Goal: Information Seeking & Learning: Find specific fact

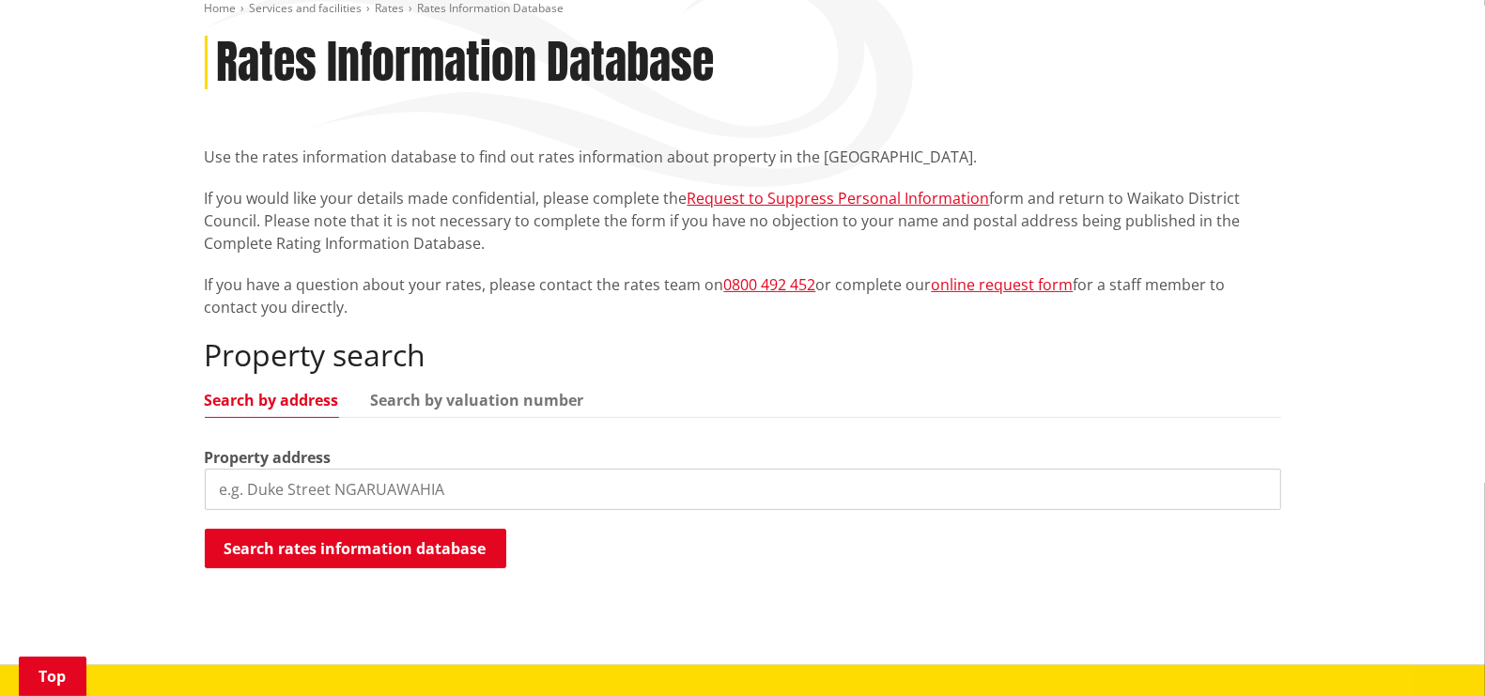
scroll to position [234, 0]
click at [479, 494] on input "search" at bounding box center [743, 489] width 1077 height 41
type input "53 [PERSON_NAME]"
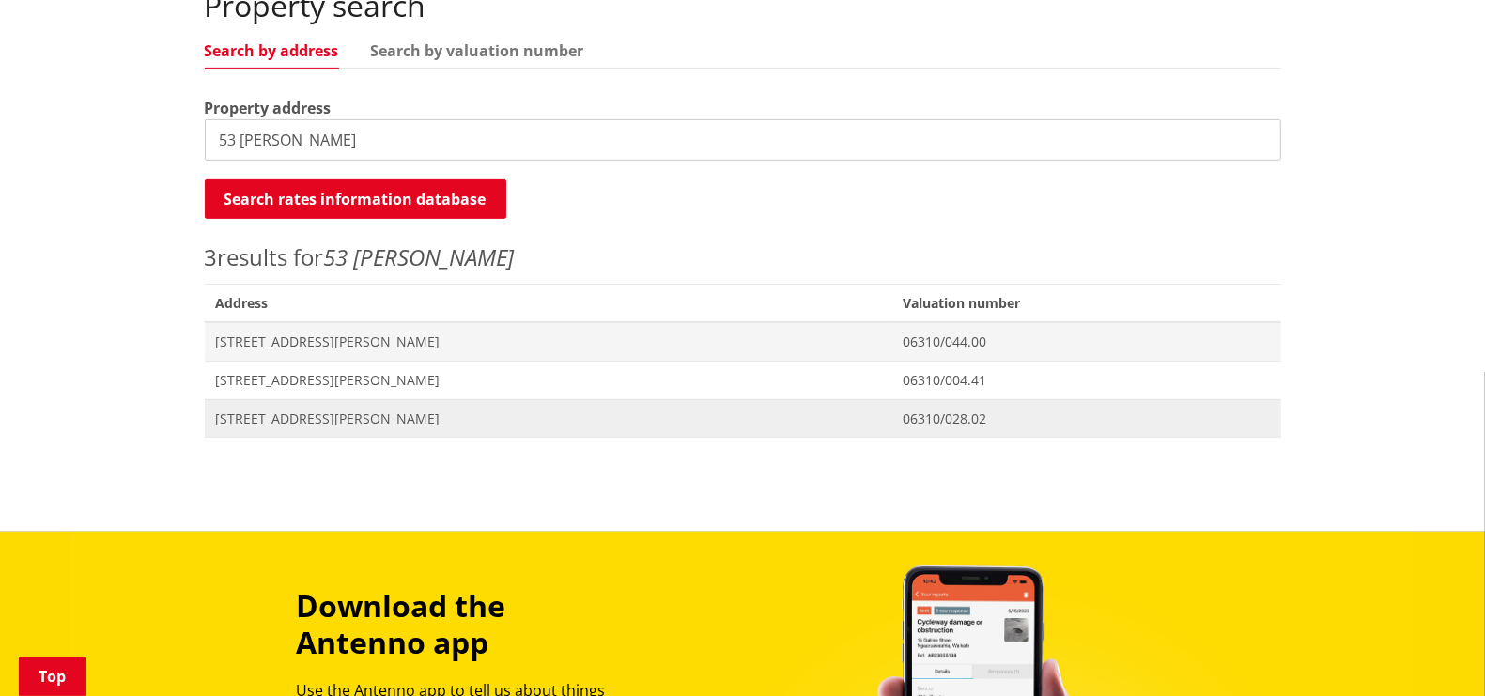
scroll to position [587, 0]
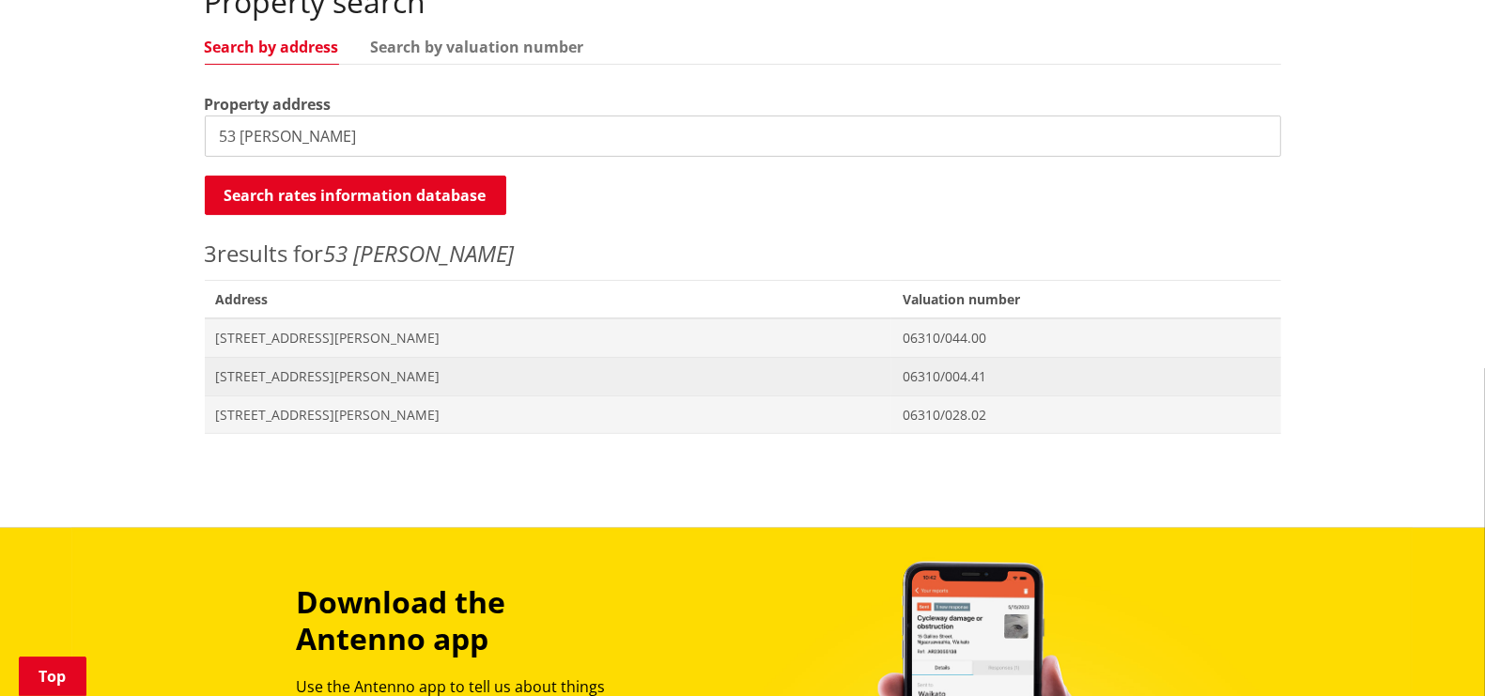
click at [287, 382] on span "[STREET_ADDRESS][PERSON_NAME]" at bounding box center [548, 376] width 665 height 19
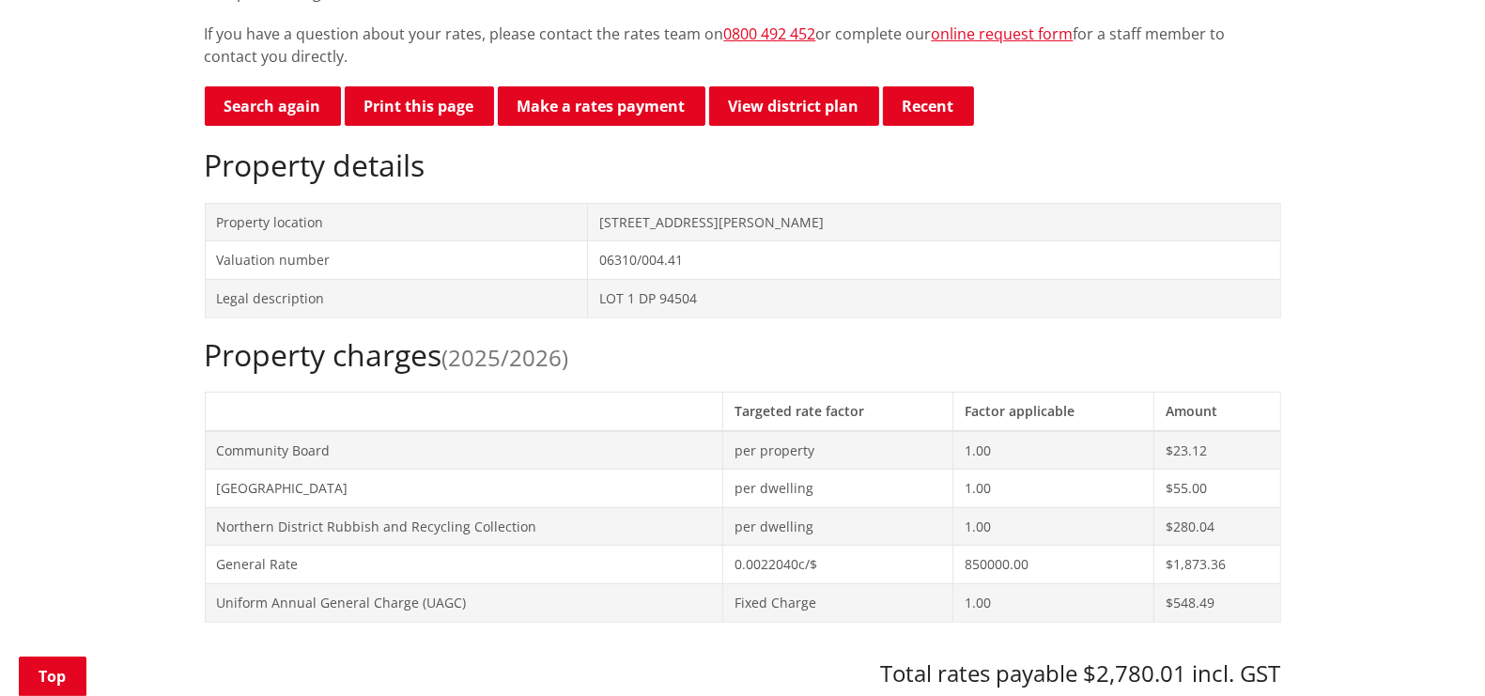
scroll to position [469, 0]
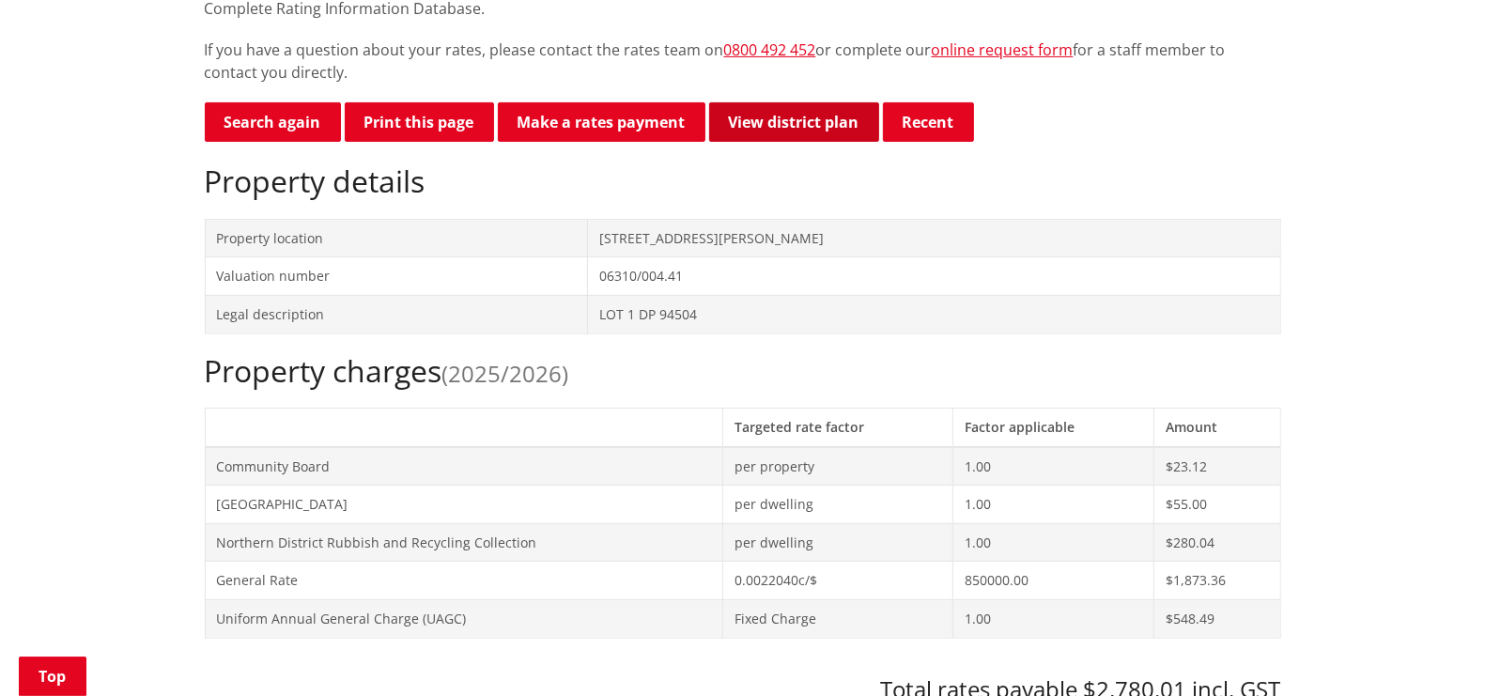
click at [754, 127] on link "View district plan" at bounding box center [794, 121] width 170 height 39
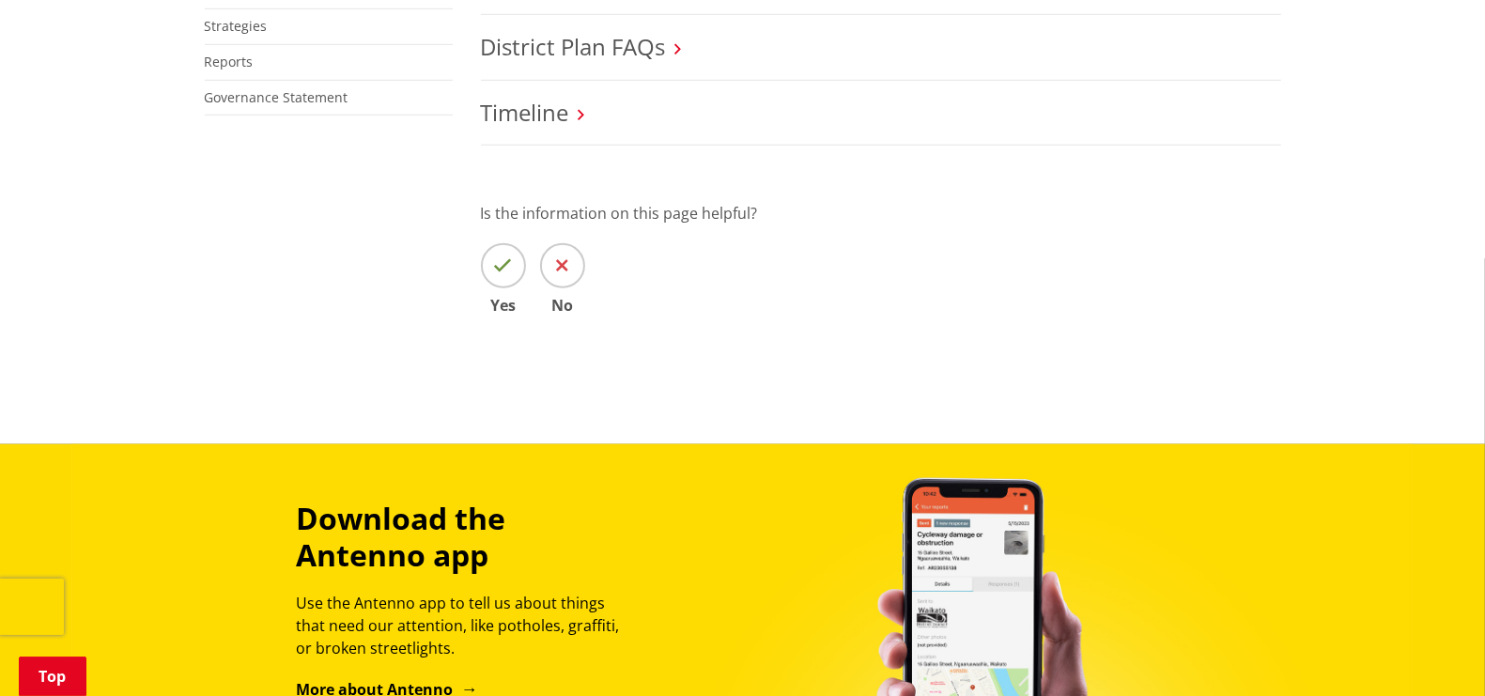
scroll to position [821, 0]
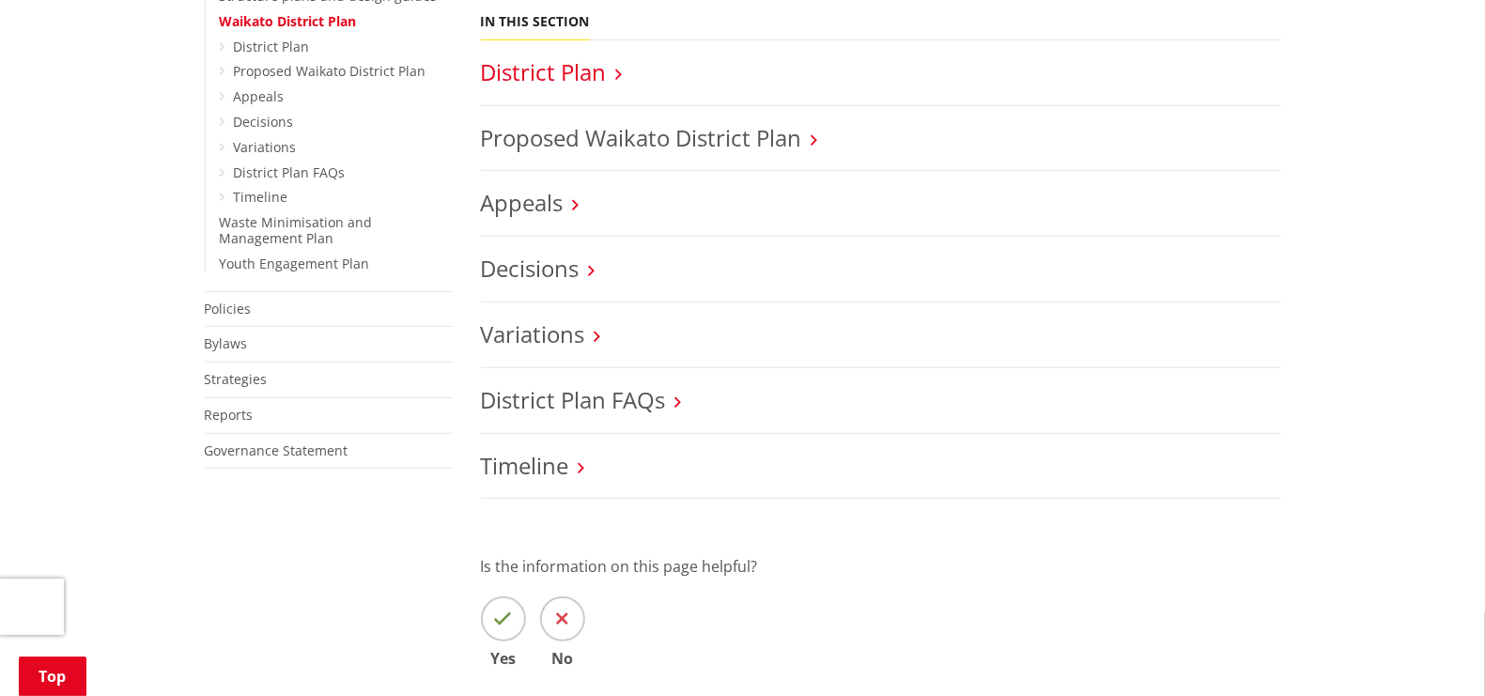
click at [571, 73] on link "District Plan" at bounding box center [544, 71] width 126 height 31
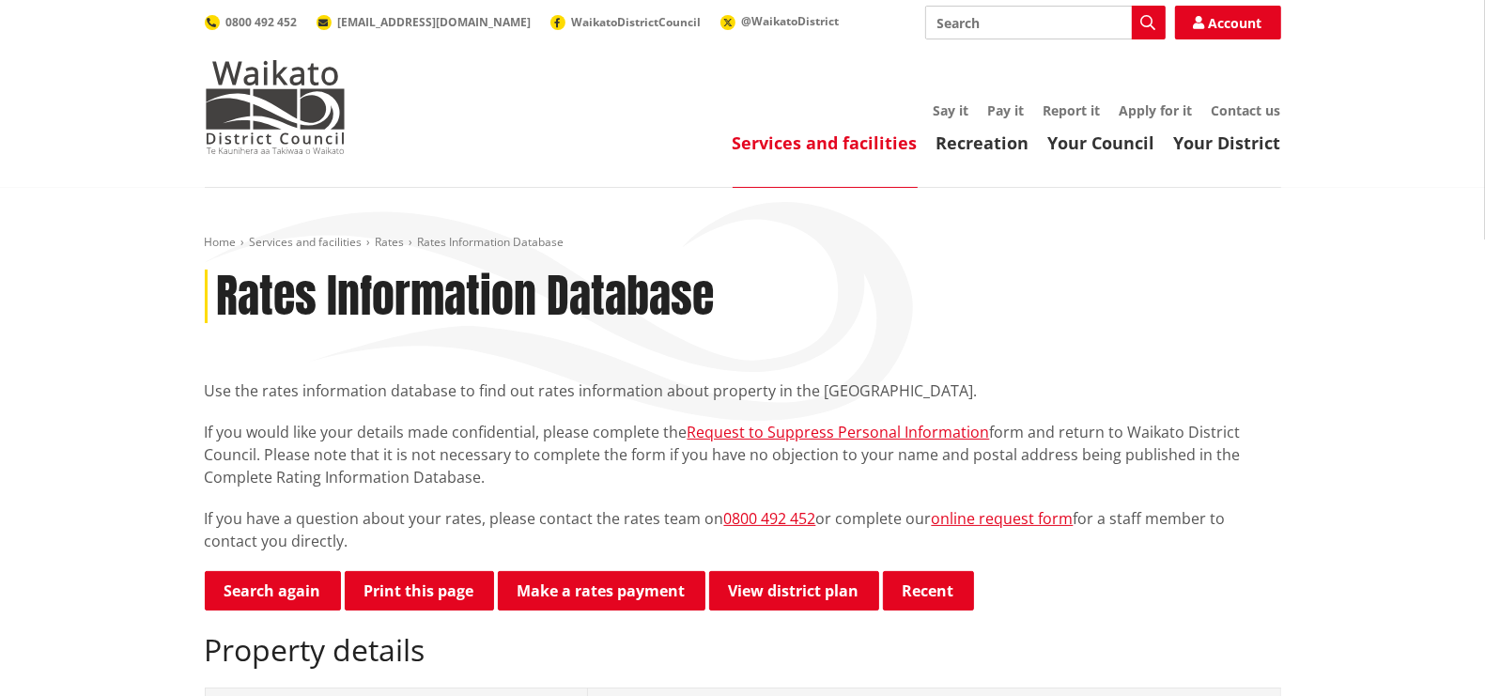
scroll to position [352, 0]
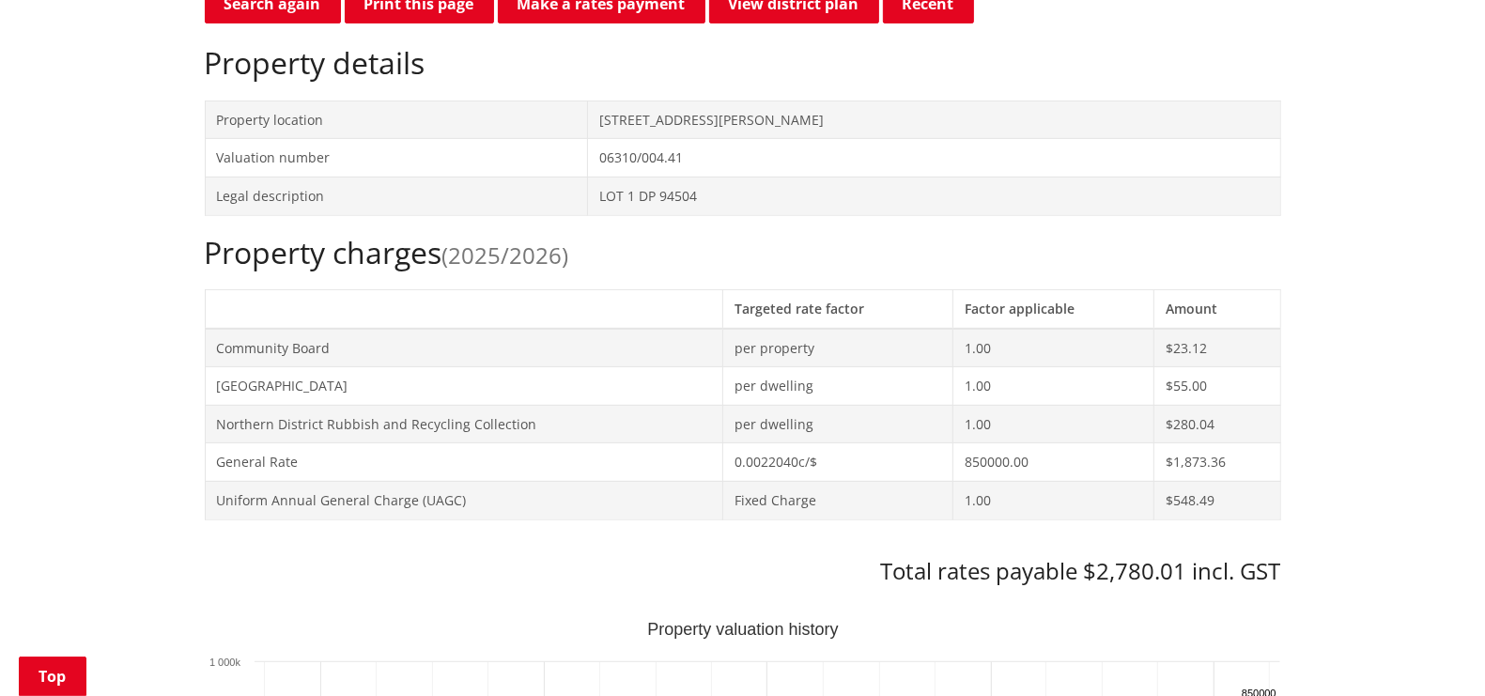
scroll to position [234, 0]
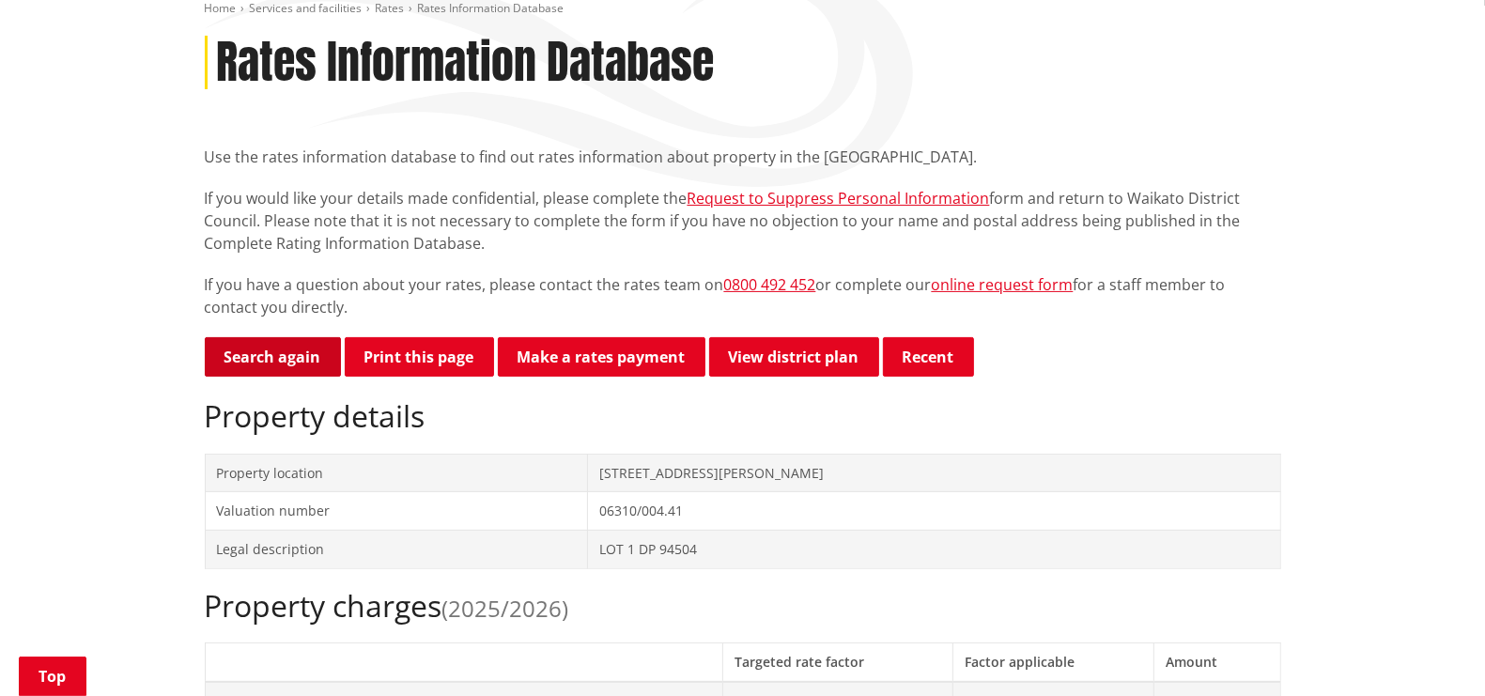
click at [262, 353] on link "Search again" at bounding box center [273, 356] width 136 height 39
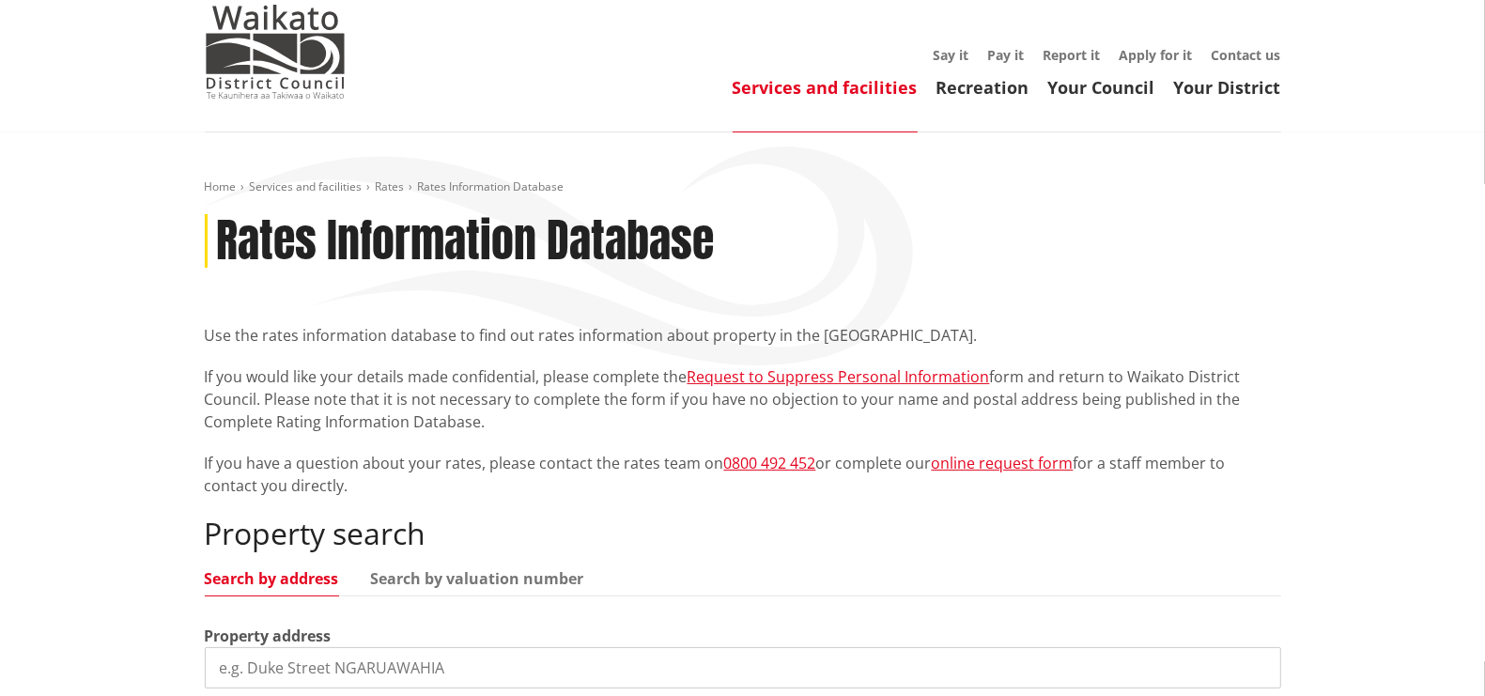
scroll to position [117, 0]
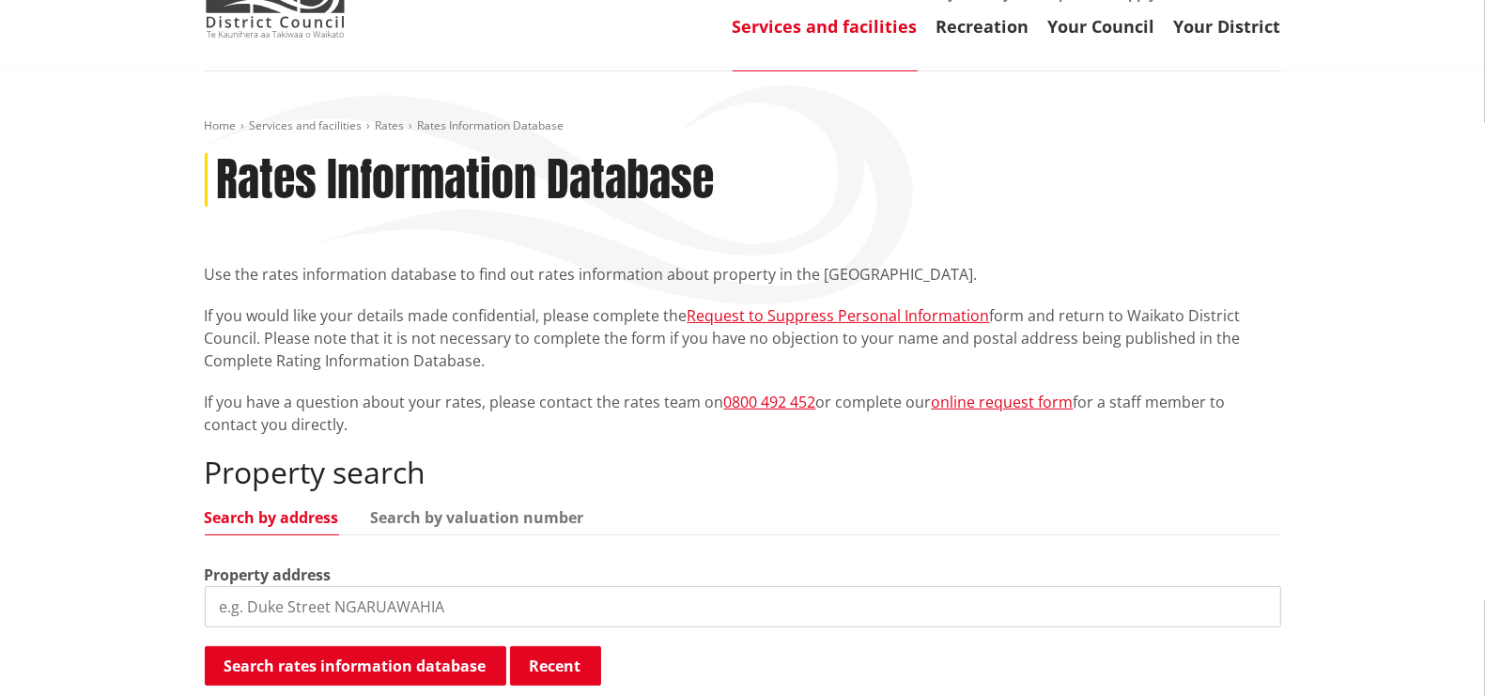
click at [381, 621] on input "search" at bounding box center [743, 606] width 1077 height 41
type input "482a merc"
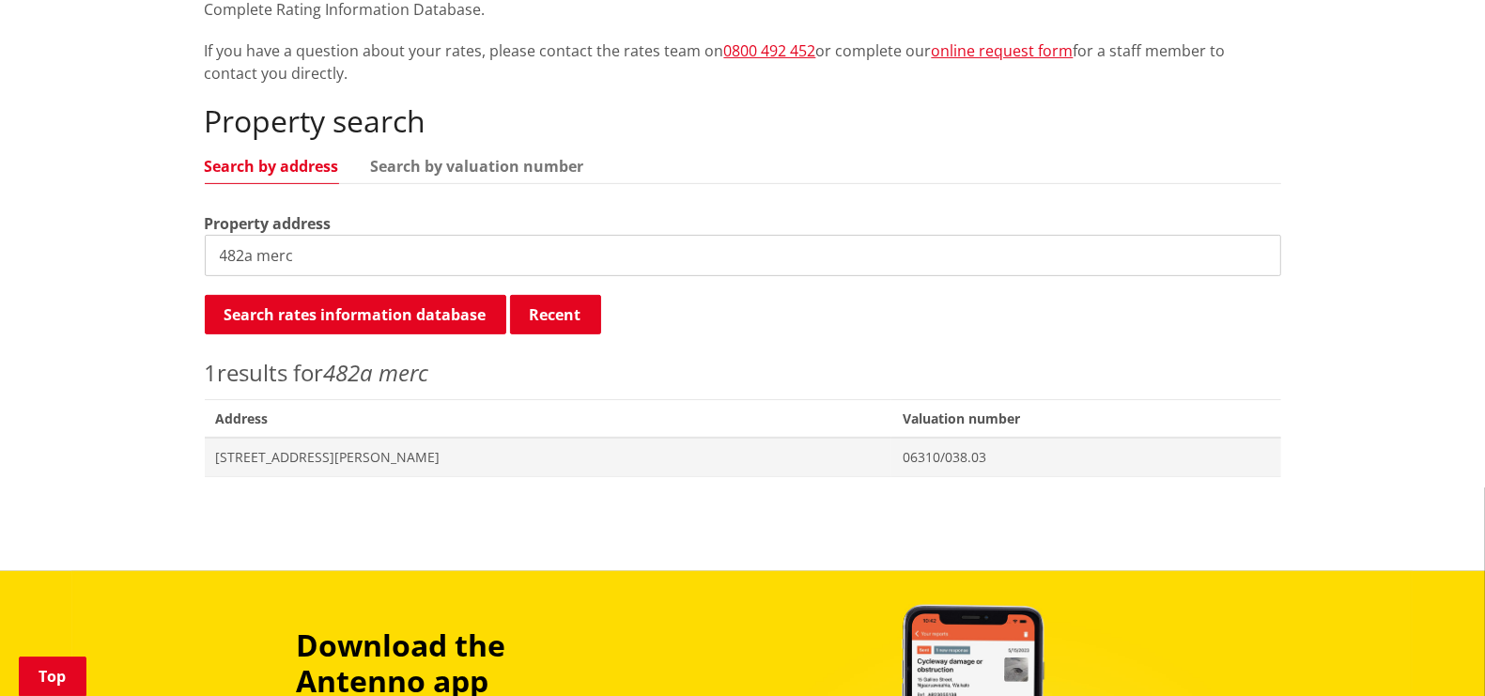
scroll to position [469, 0]
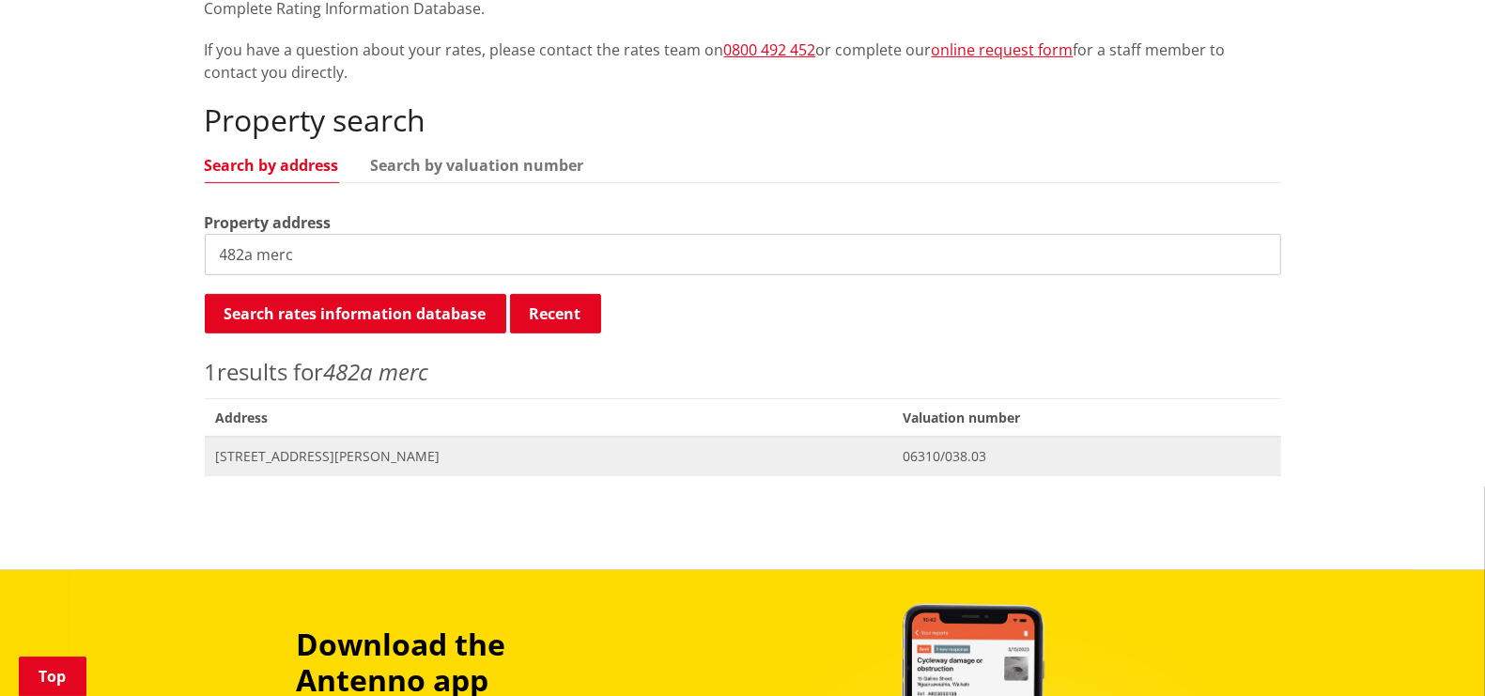
click at [317, 451] on span "[STREET_ADDRESS][PERSON_NAME]" at bounding box center [548, 456] width 665 height 19
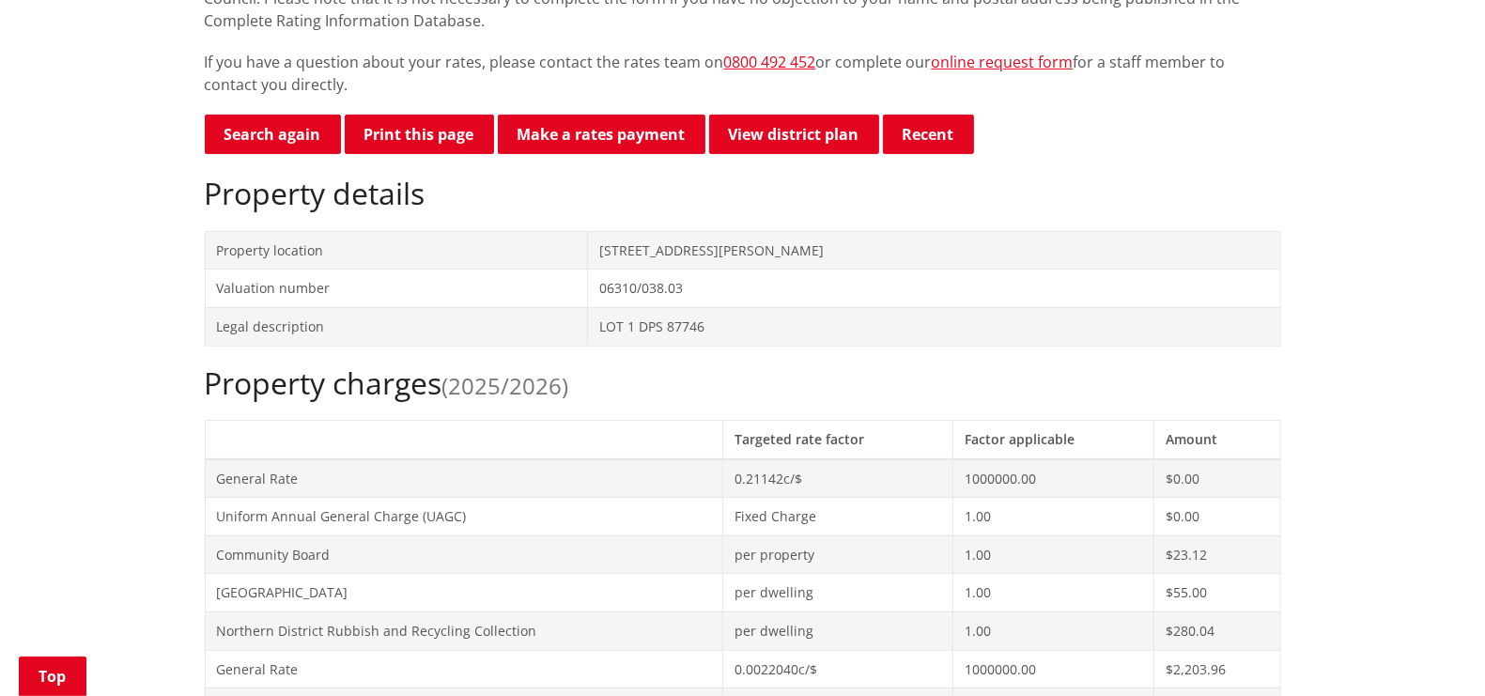
scroll to position [352, 0]
